Goal: Obtain resource: Download file/media

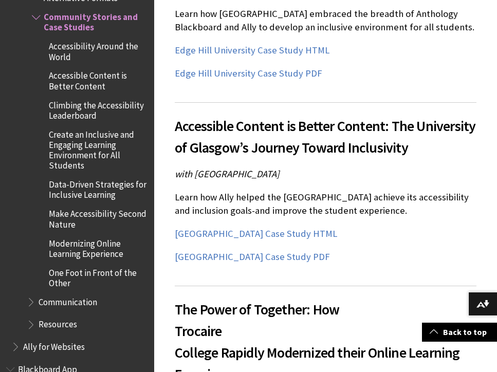
scroll to position [1231, 0]
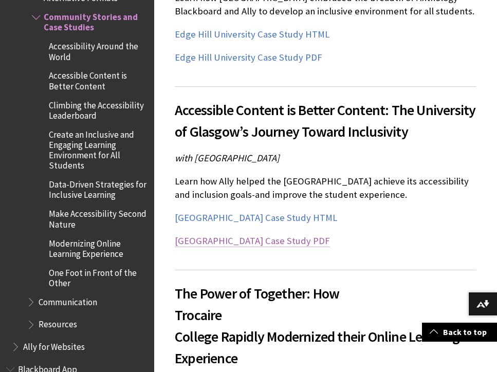
click at [299, 235] on link "[GEOGRAPHIC_DATA] Case Study PDF" at bounding box center [252, 241] width 155 height 12
click at [316, 212] on link "[GEOGRAPHIC_DATA] Case Study HTML" at bounding box center [256, 218] width 162 height 12
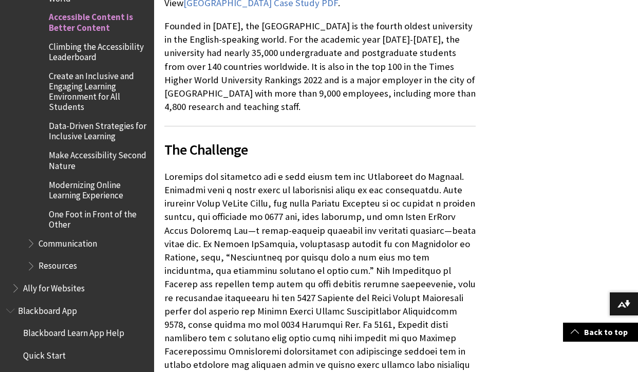
scroll to position [262, 0]
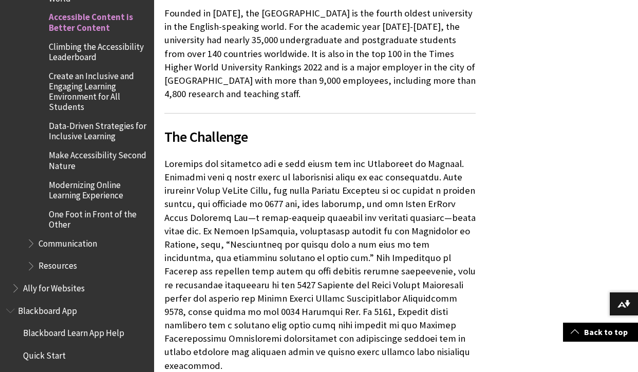
click at [412, 344] on p at bounding box center [319, 264] width 311 height 215
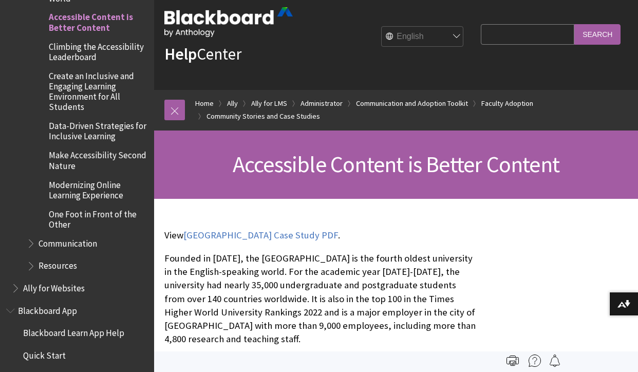
scroll to position [7, 0]
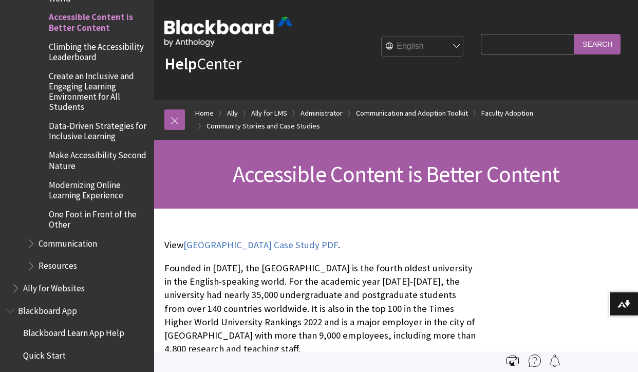
drag, startPoint x: 185, startPoint y: 244, endPoint x: 350, endPoint y: 256, distance: 164.9
drag, startPoint x: 337, startPoint y: 245, endPoint x: 186, endPoint y: 252, distance: 150.8
copy p "University of Glasgow Case Study PDF ."
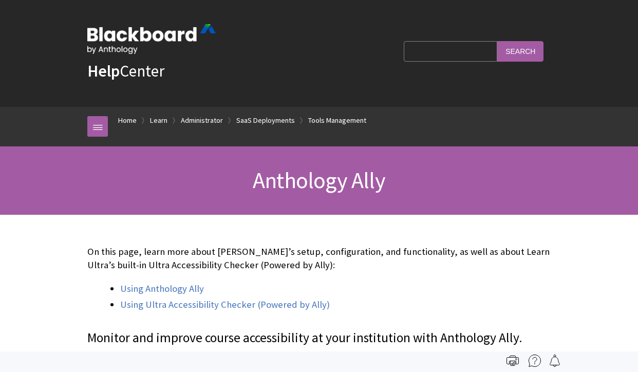
scroll to position [1394, 0]
